Goal: Task Accomplishment & Management: Manage account settings

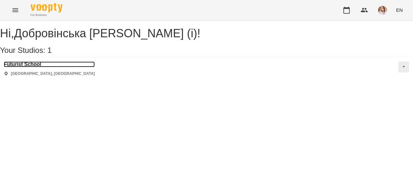
click at [34, 67] on h3 "Futurist School" at bounding box center [49, 65] width 91 height 6
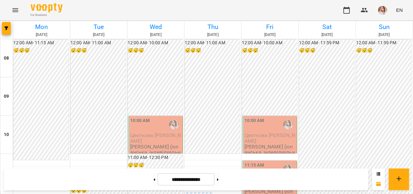
scroll to position [377, 0]
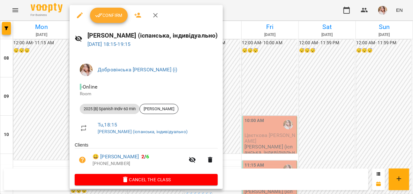
click at [108, 18] on span "Confirm" at bounding box center [108, 15] width 27 height 8
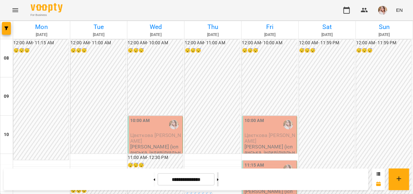
click at [219, 181] on button at bounding box center [218, 180] width 2 height 14
type input "**********"
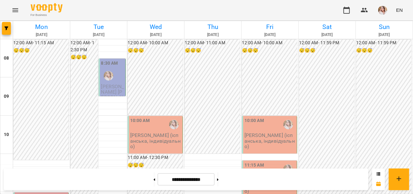
scroll to position [348, 0]
click at [387, 10] on img "button" at bounding box center [382, 10] width 9 height 9
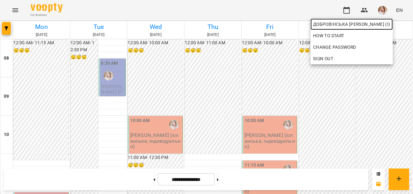
click at [380, 22] on span "Добровінська [PERSON_NAME] (і)" at bounding box center [351, 24] width 77 height 8
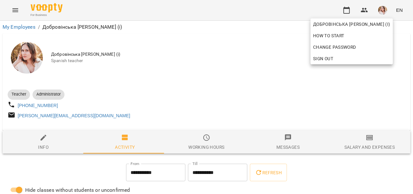
click at [201, 144] on div at bounding box center [206, 97] width 413 height 194
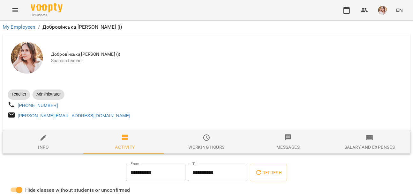
click at [199, 141] on span "Working hours" at bounding box center [207, 142] width 74 height 17
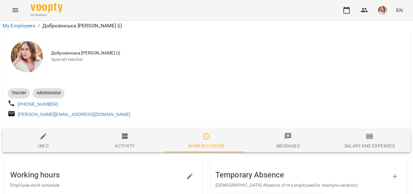
scroll to position [145, 0]
click at [190, 173] on icon "button" at bounding box center [190, 177] width 8 height 8
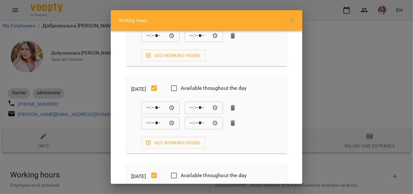
scroll to position [87, 0]
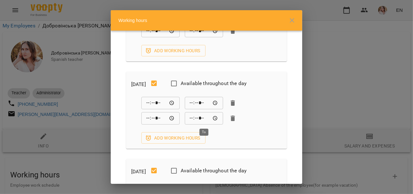
click at [201, 118] on input "*****" at bounding box center [204, 118] width 38 height 13
type input "*****"
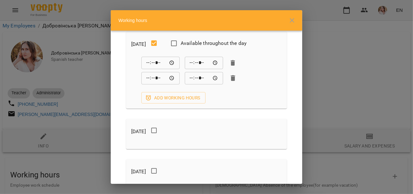
scroll to position [490, 0]
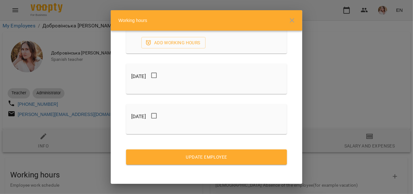
click at [202, 158] on span "Update Employee" at bounding box center [206, 158] width 151 height 8
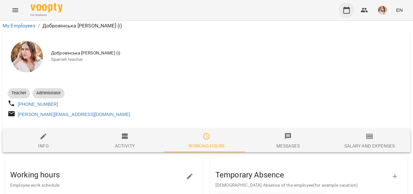
click at [351, 13] on icon "button" at bounding box center [347, 10] width 8 height 8
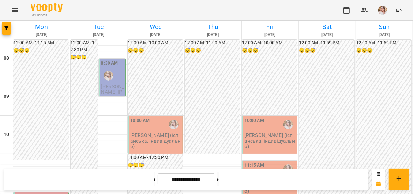
scroll to position [332, 0]
click at [219, 180] on icon at bounding box center [218, 180] width 2 height 2
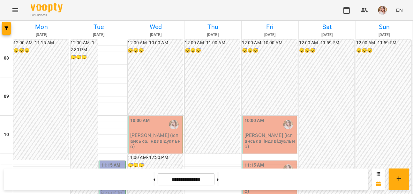
scroll to position [303, 0]
click at [219, 176] on button at bounding box center [218, 180] width 2 height 14
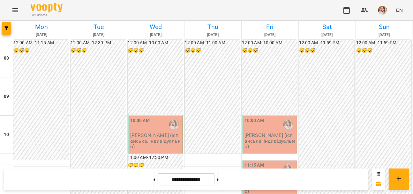
scroll to position [406, 0]
drag, startPoint x: 226, startPoint y: 177, endPoint x: 274, endPoint y: 159, distance: 51.2
click at [219, 178] on button at bounding box center [218, 180] width 2 height 14
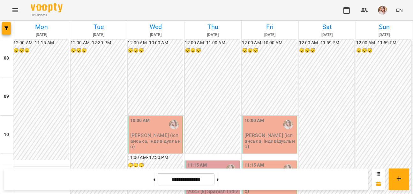
scroll to position [232, 0]
click at [219, 177] on button at bounding box center [218, 180] width 2 height 14
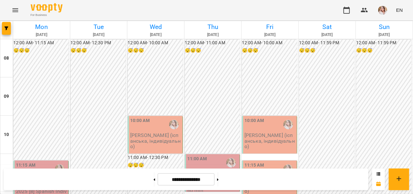
scroll to position [319, 0]
click at [219, 183] on button at bounding box center [218, 180] width 2 height 14
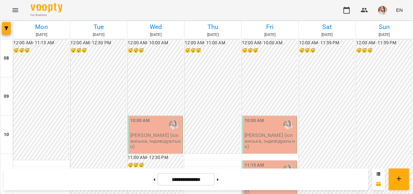
scroll to position [0, 0]
click at [154, 181] on button at bounding box center [155, 180] width 2 height 14
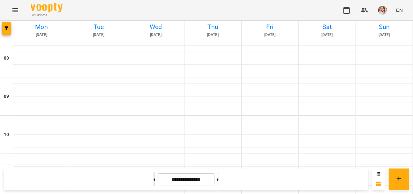
click at [154, 181] on button at bounding box center [155, 180] width 2 height 14
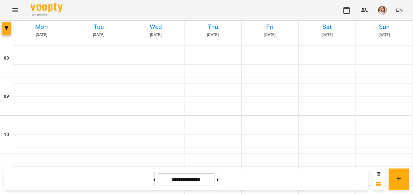
type input "**********"
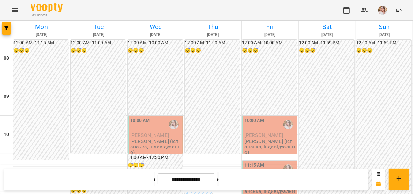
scroll to position [319, 0]
